Goal: Task Accomplishment & Management: Use online tool/utility

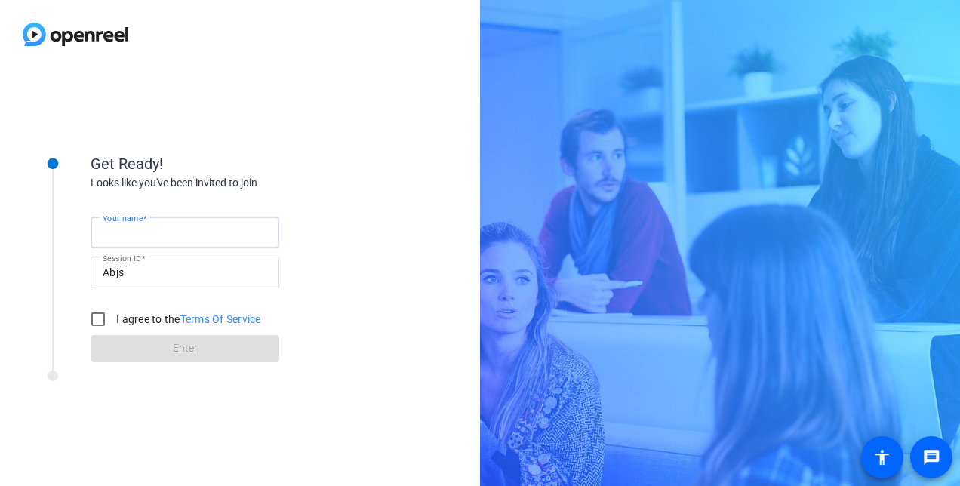
click at [206, 232] on input "Your name" at bounding box center [185, 232] width 164 height 18
type input "Diane Paul"
click at [96, 321] on input "I agree to the Terms Of Service" at bounding box center [98, 319] width 30 height 30
checkbox input "true"
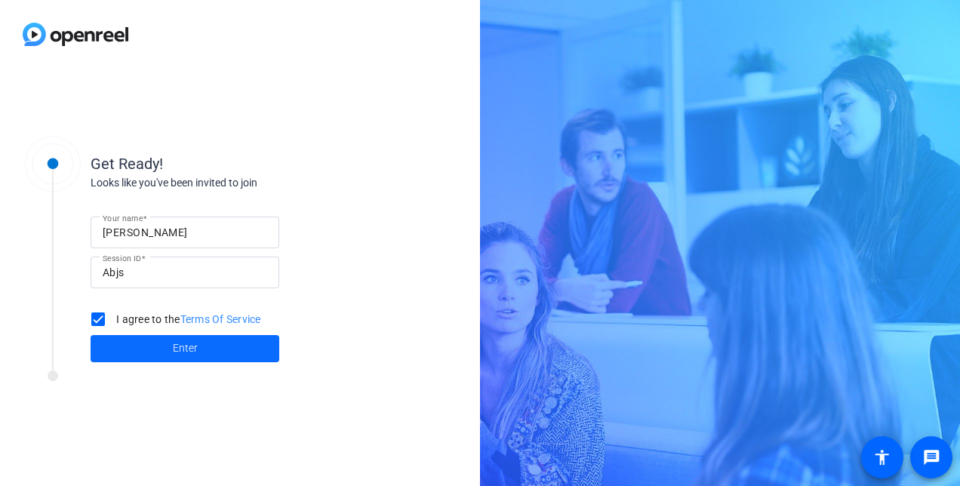
click at [207, 350] on span at bounding box center [185, 348] width 189 height 36
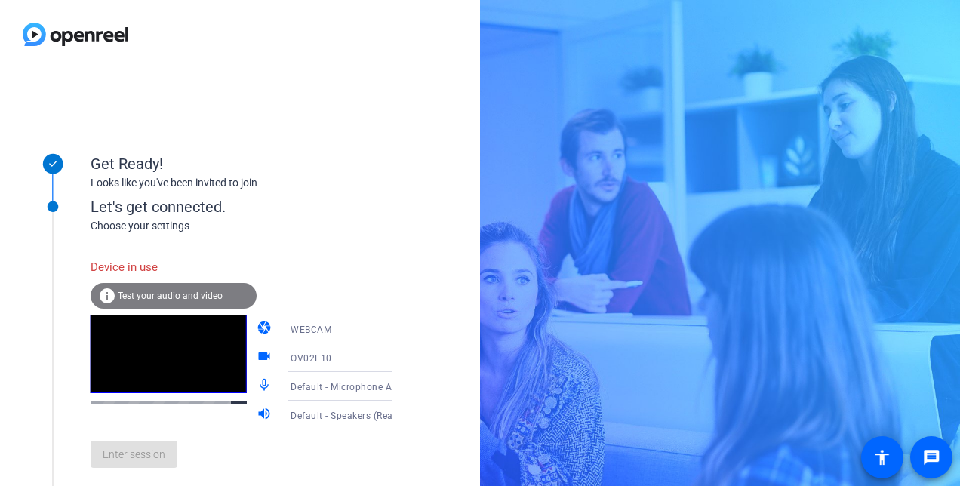
click at [190, 291] on span "Test your audio and video" at bounding box center [170, 295] width 105 height 11
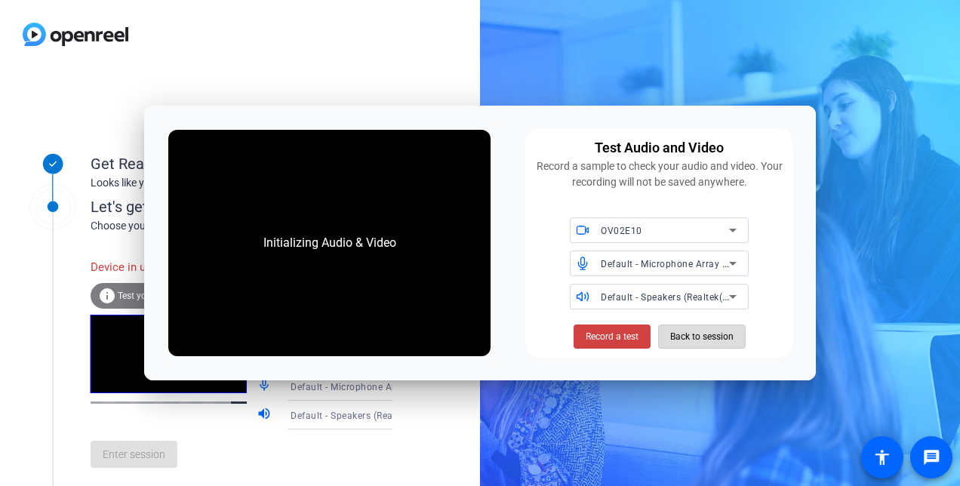
click at [727, 339] on span "Back to session" at bounding box center [701, 336] width 63 height 29
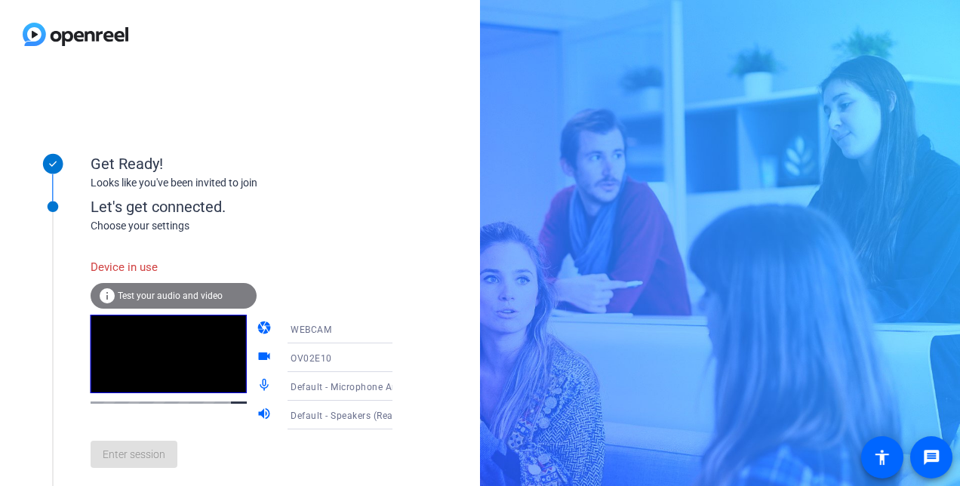
click at [149, 295] on span "Test your audio and video" at bounding box center [170, 295] width 105 height 11
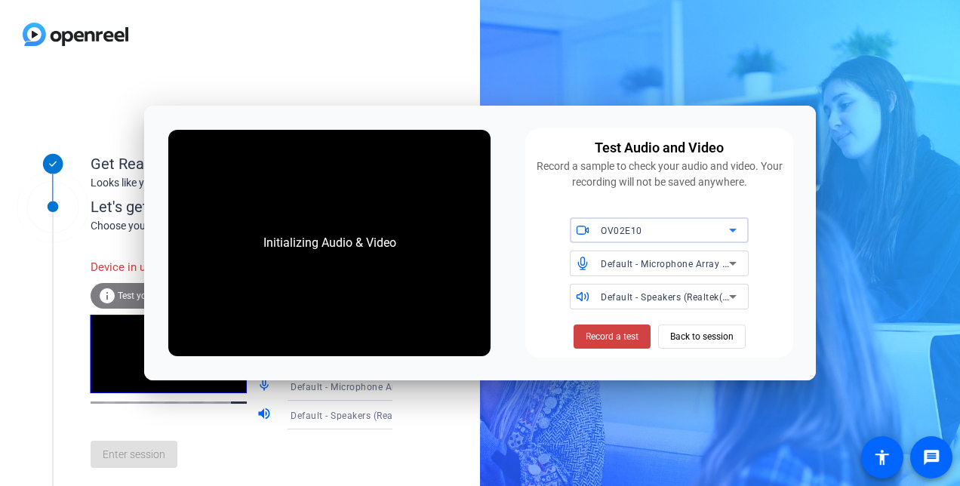
click at [261, 216] on div "Initializing Audio & Video" at bounding box center [329, 243] width 323 height 226
click at [627, 333] on span "Record a test" at bounding box center [611, 337] width 53 height 14
click at [711, 338] on span "Back to session" at bounding box center [701, 336] width 63 height 29
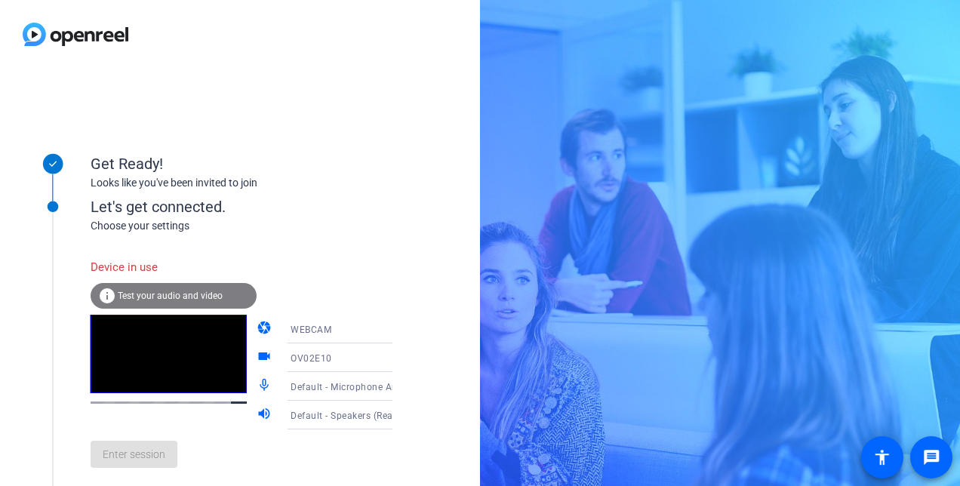
click at [143, 466] on div "Enter session" at bounding box center [257, 454] width 333 height 50
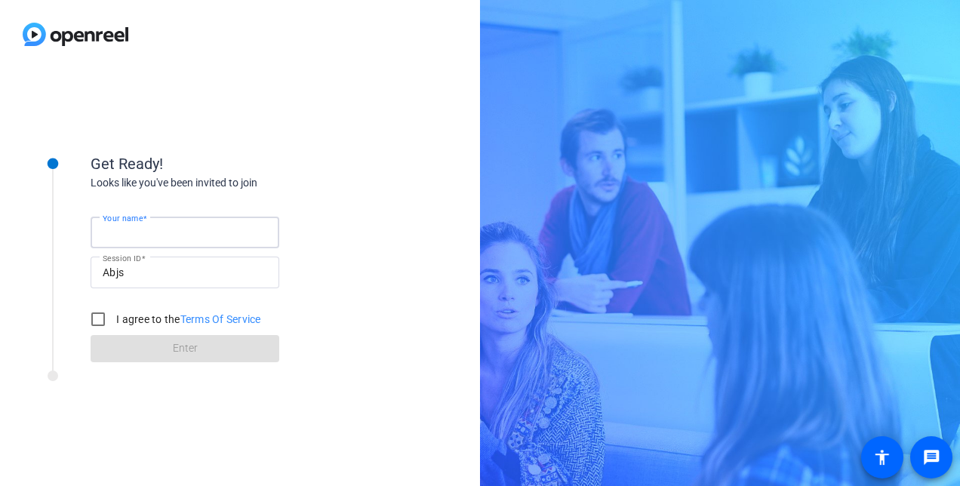
click at [177, 232] on input "Your name" at bounding box center [185, 232] width 164 height 18
type input "Diane Paul"
click at [95, 316] on input "I agree to the Terms Of Service" at bounding box center [98, 319] width 30 height 30
checkbox input "true"
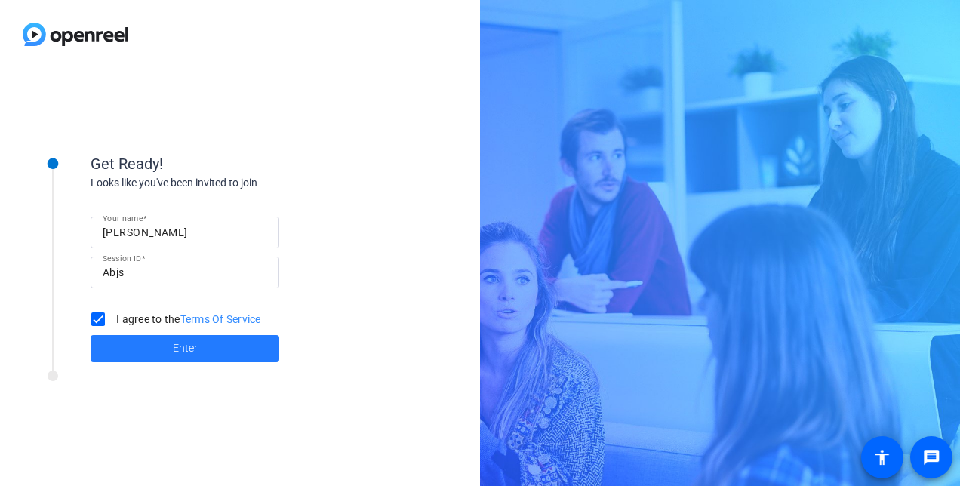
click at [198, 352] on span at bounding box center [185, 348] width 189 height 36
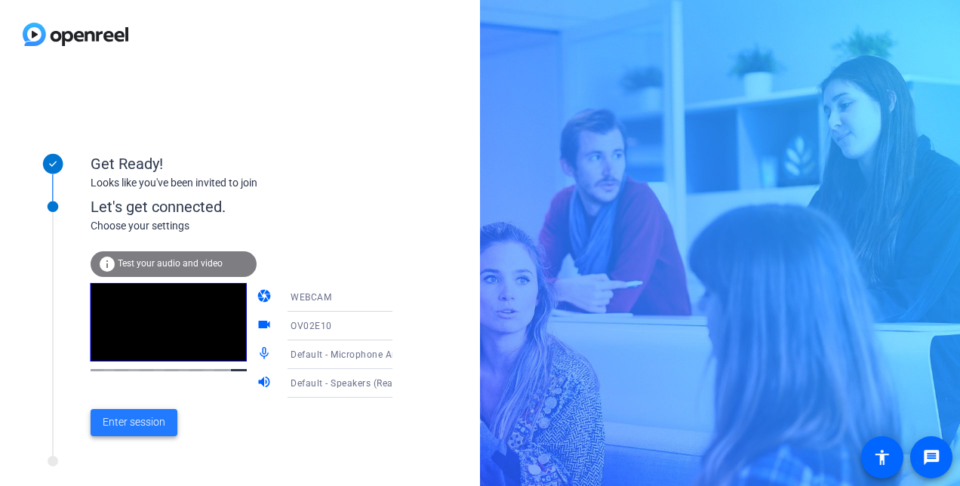
click at [140, 422] on span "Enter session" at bounding box center [134, 422] width 63 height 16
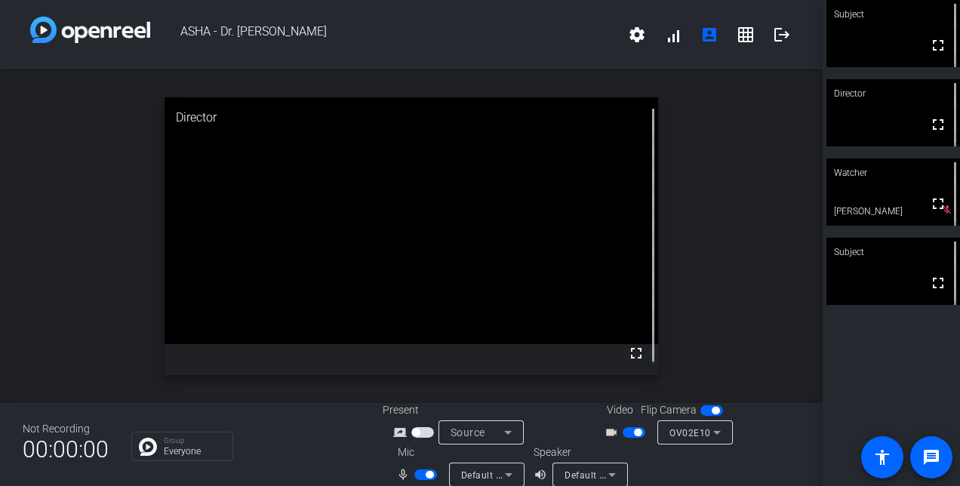
click at [414, 475] on span "button" at bounding box center [425, 474] width 23 height 11
click at [431, 472] on span "button" at bounding box center [425, 474] width 23 height 11
click at [164, 438] on p "Group" at bounding box center [194, 441] width 61 height 8
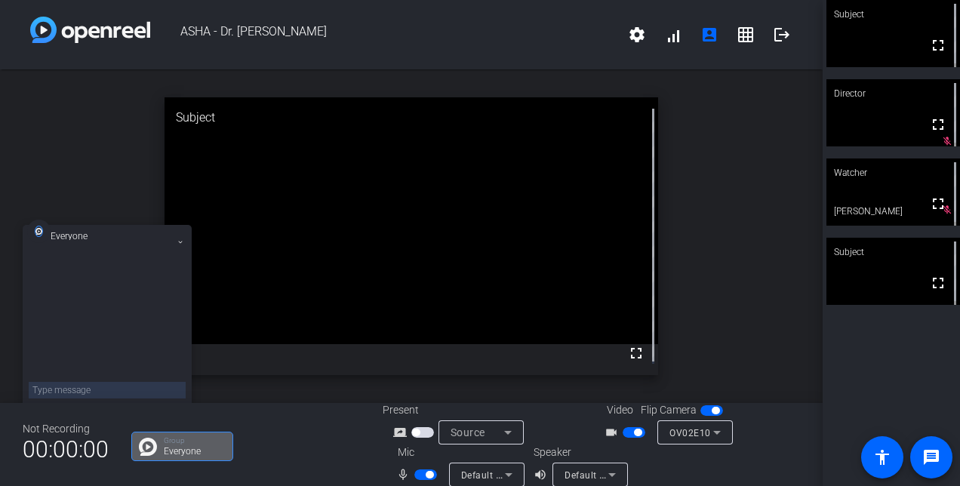
click at [340, 392] on div "open_in_new Subject fullscreen" at bounding box center [411, 235] width 822 height 333
click at [456, 225] on video at bounding box center [410, 220] width 493 height 247
click at [471, 269] on video at bounding box center [410, 220] width 493 height 247
click at [467, 266] on video at bounding box center [410, 220] width 493 height 247
click at [460, 229] on video at bounding box center [410, 220] width 493 height 247
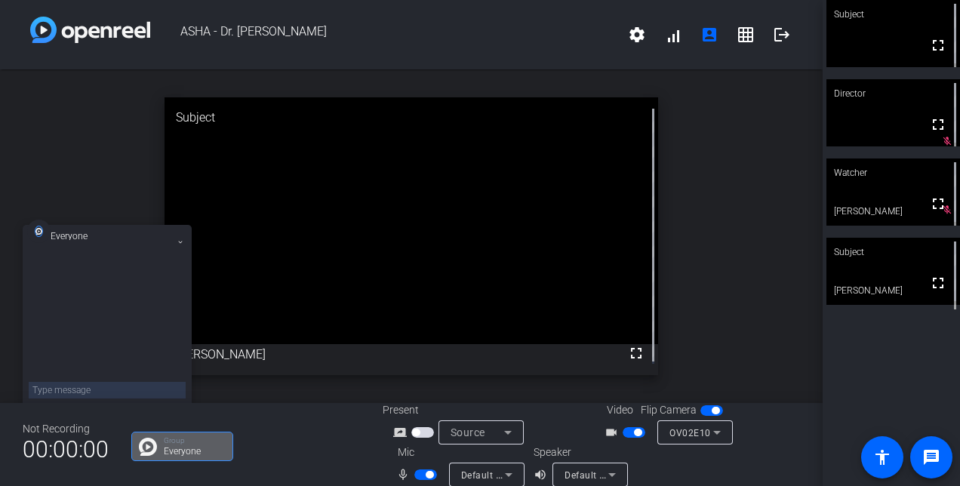
click at [460, 225] on video at bounding box center [410, 220] width 493 height 247
click at [456, 215] on video at bounding box center [410, 220] width 493 height 247
click at [459, 220] on video at bounding box center [410, 220] width 493 height 247
click at [466, 263] on video at bounding box center [410, 220] width 493 height 247
click at [469, 266] on video at bounding box center [410, 220] width 493 height 247
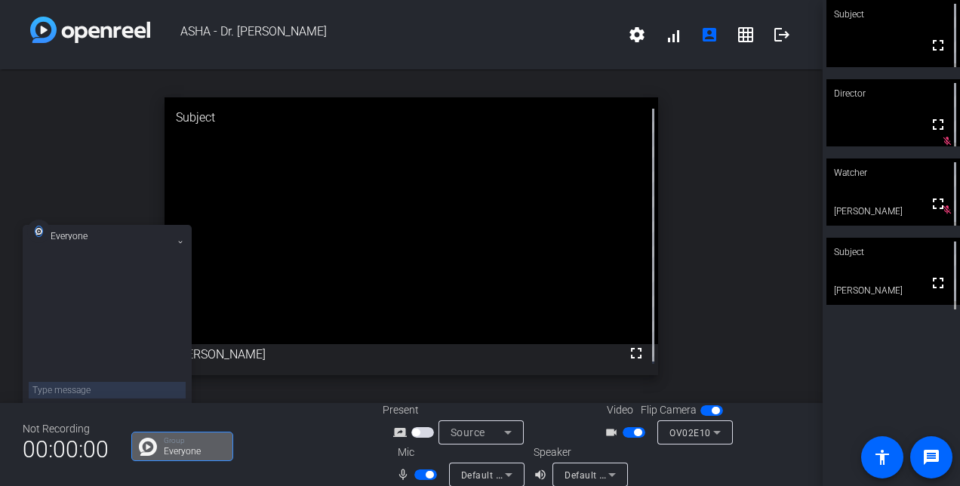
click at [471, 267] on video at bounding box center [410, 220] width 493 height 247
click at [414, 472] on span "button" at bounding box center [425, 474] width 23 height 11
click at [425, 470] on span "button" at bounding box center [425, 474] width 23 height 11
drag, startPoint x: 502, startPoint y: 35, endPoint x: 496, endPoint y: -24, distance: 59.2
click at [496, 0] on html "Accessibility Screen-Reader Guide, Feedback, and Issue Reporting | New window A…" at bounding box center [480, 243] width 960 height 486
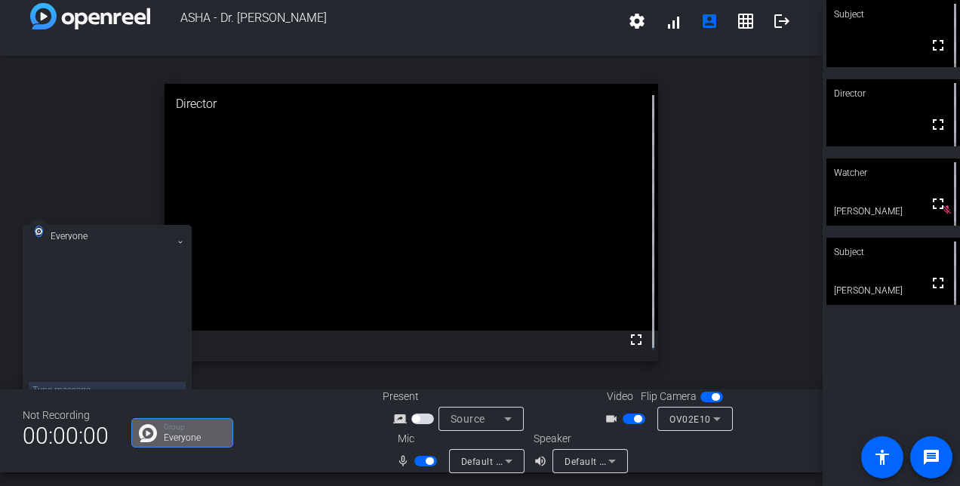
scroll to position [17, 0]
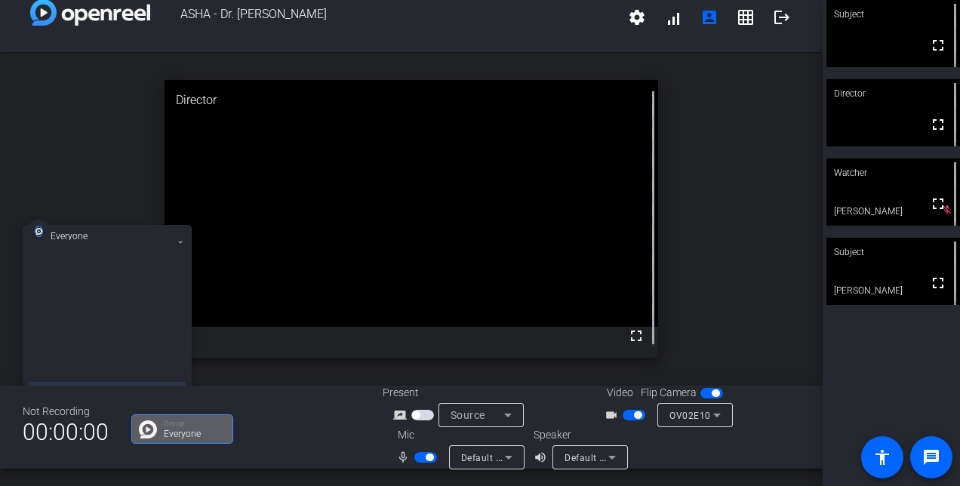
click at [414, 457] on span "button" at bounding box center [425, 457] width 23 height 11
click at [415, 453] on span "button" at bounding box center [425, 457] width 23 height 11
drag, startPoint x: 420, startPoint y: 454, endPoint x: 488, endPoint y: 468, distance: 69.4
click at [422, 454] on span "button" at bounding box center [425, 457] width 23 height 11
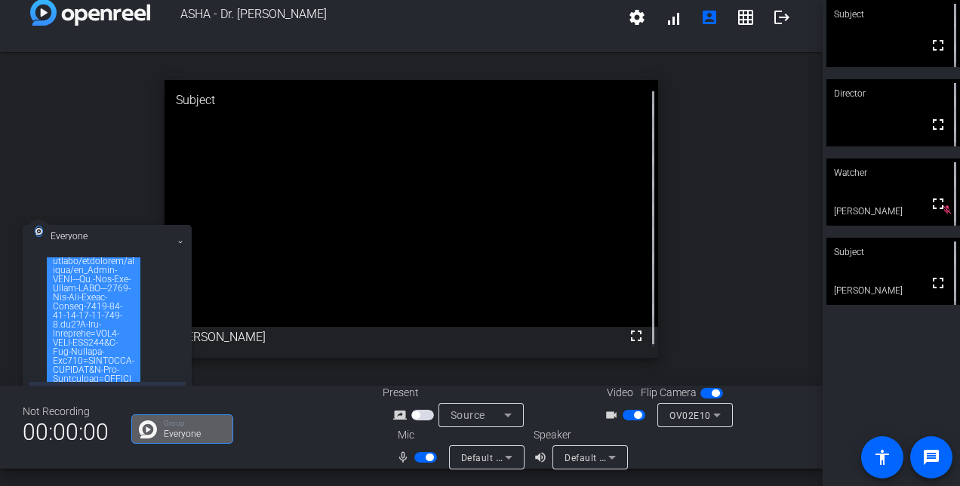
scroll to position [0, 0]
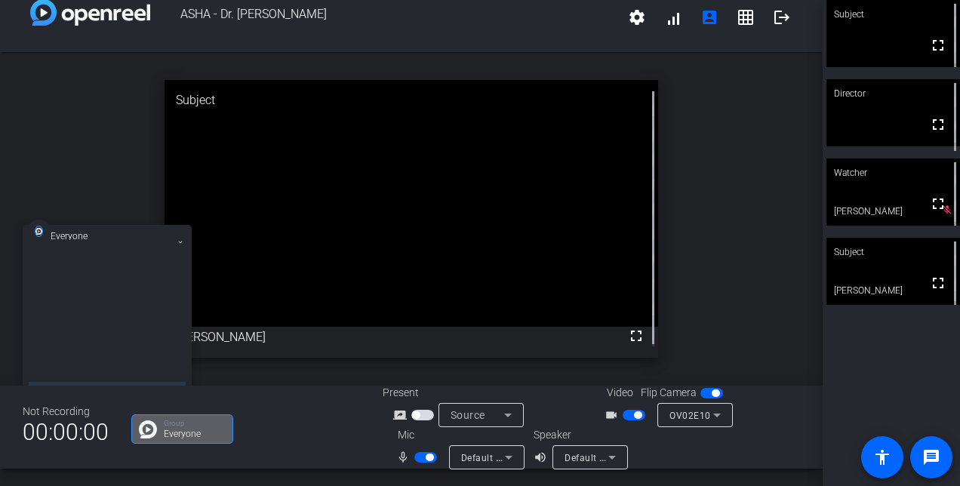
drag, startPoint x: 116, startPoint y: 359, endPoint x: 82, endPoint y: 287, distance: 80.0
click at [124, 287] on div at bounding box center [107, 321] width 157 height 128
click at [125, 165] on div "open_in_new Director fullscreen" at bounding box center [411, 218] width 822 height 333
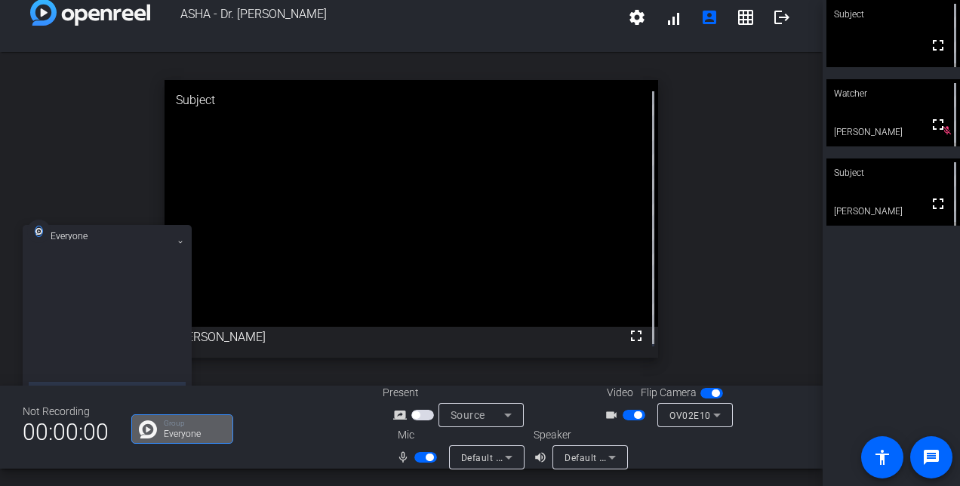
click at [178, 238] on mat-icon at bounding box center [180, 242] width 11 height 11
